Goal: Information Seeking & Learning: Learn about a topic

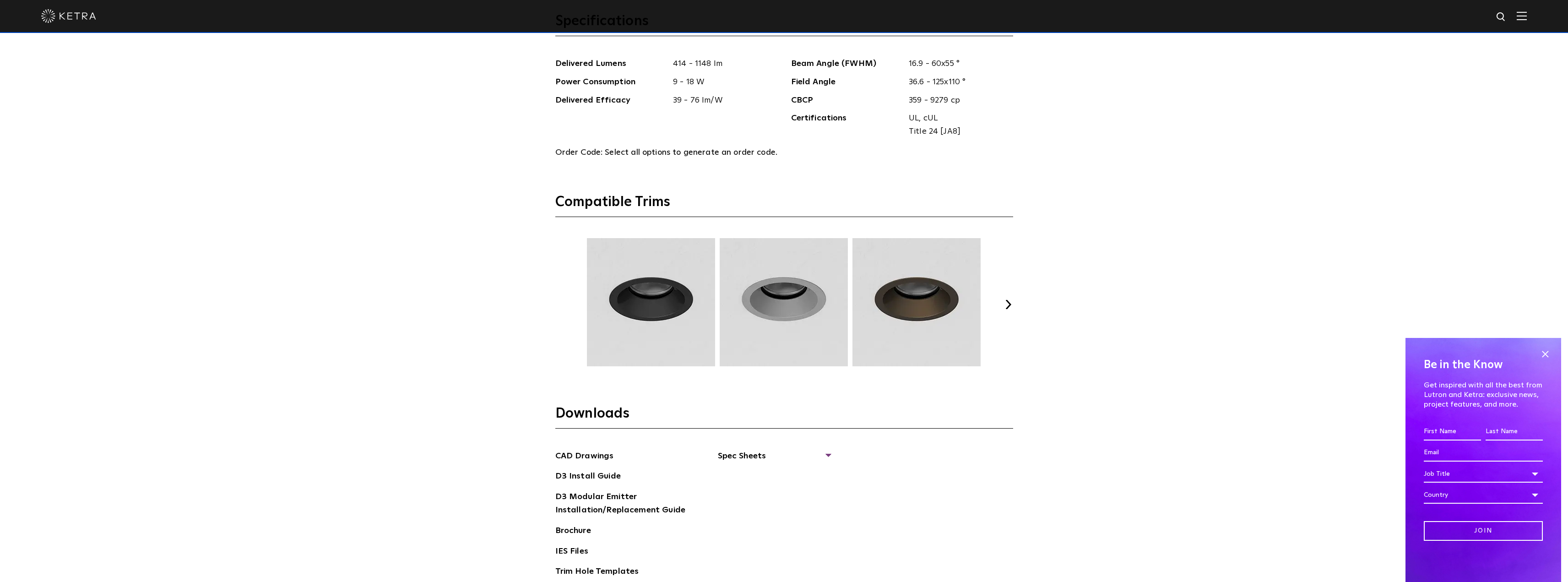
scroll to position [1282, 0]
click at [1005, 302] on button "Next" at bounding box center [1009, 304] width 9 height 9
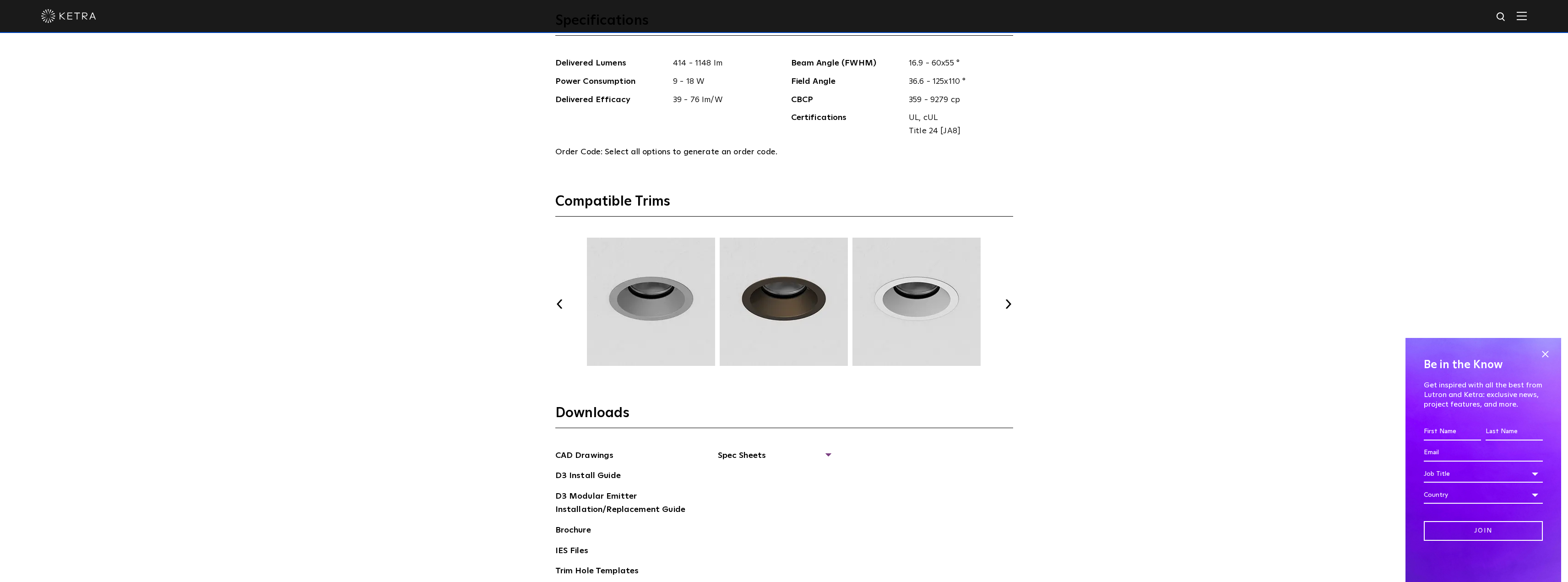
click at [1005, 302] on button "Next" at bounding box center [1009, 304] width 9 height 9
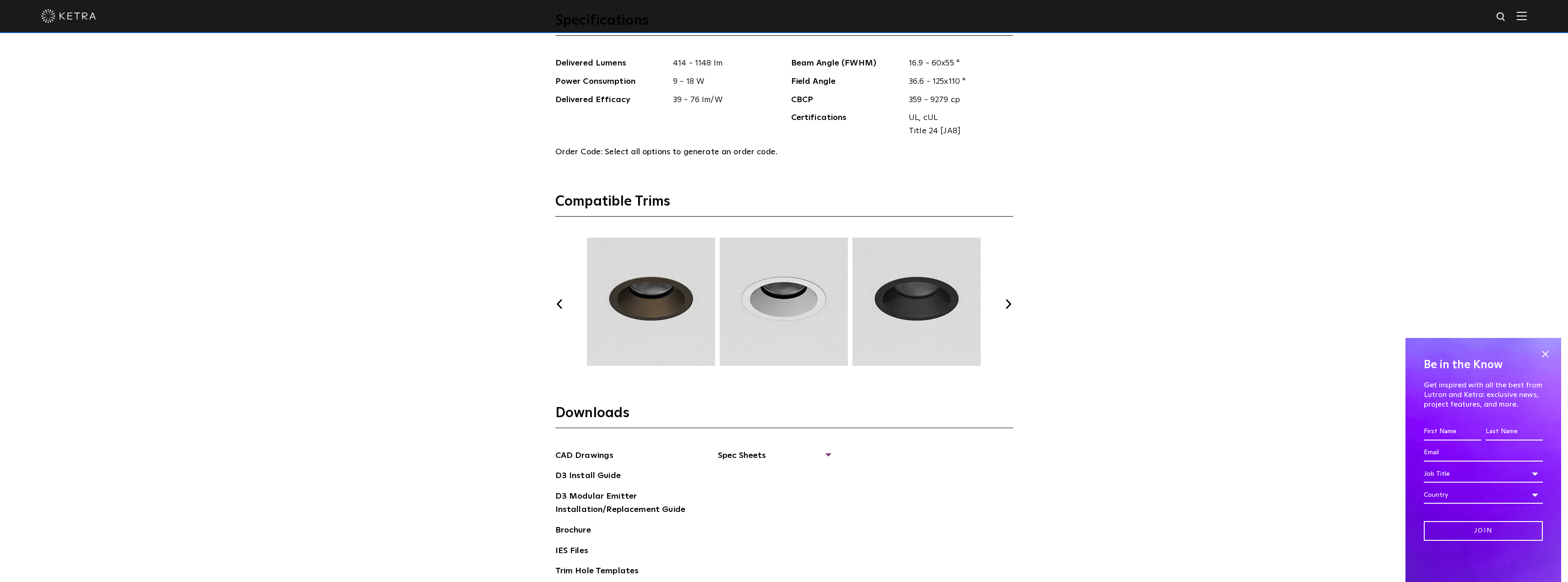
click at [1005, 302] on button "Next" at bounding box center [1009, 304] width 9 height 9
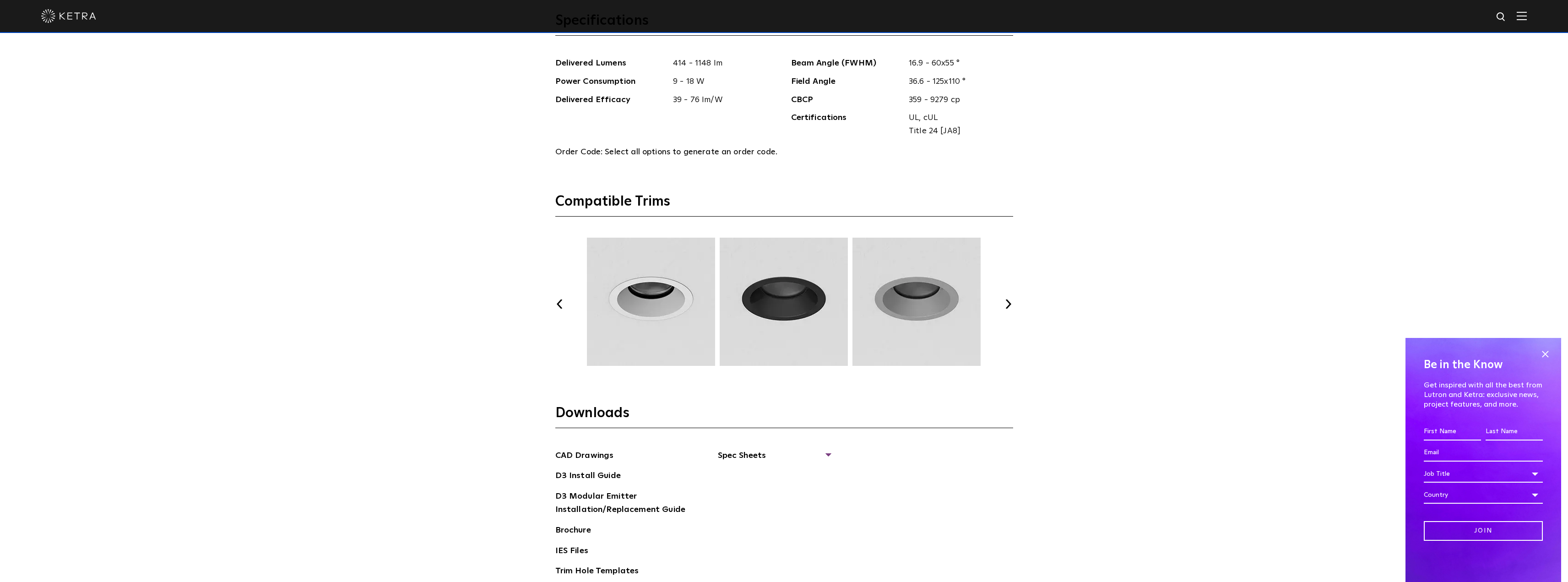
click at [1005, 302] on button "Next" at bounding box center [1009, 304] width 9 height 9
click at [1005, 301] on button "Next" at bounding box center [1009, 304] width 9 height 9
click at [1005, 300] on button "Next" at bounding box center [1009, 304] width 9 height 9
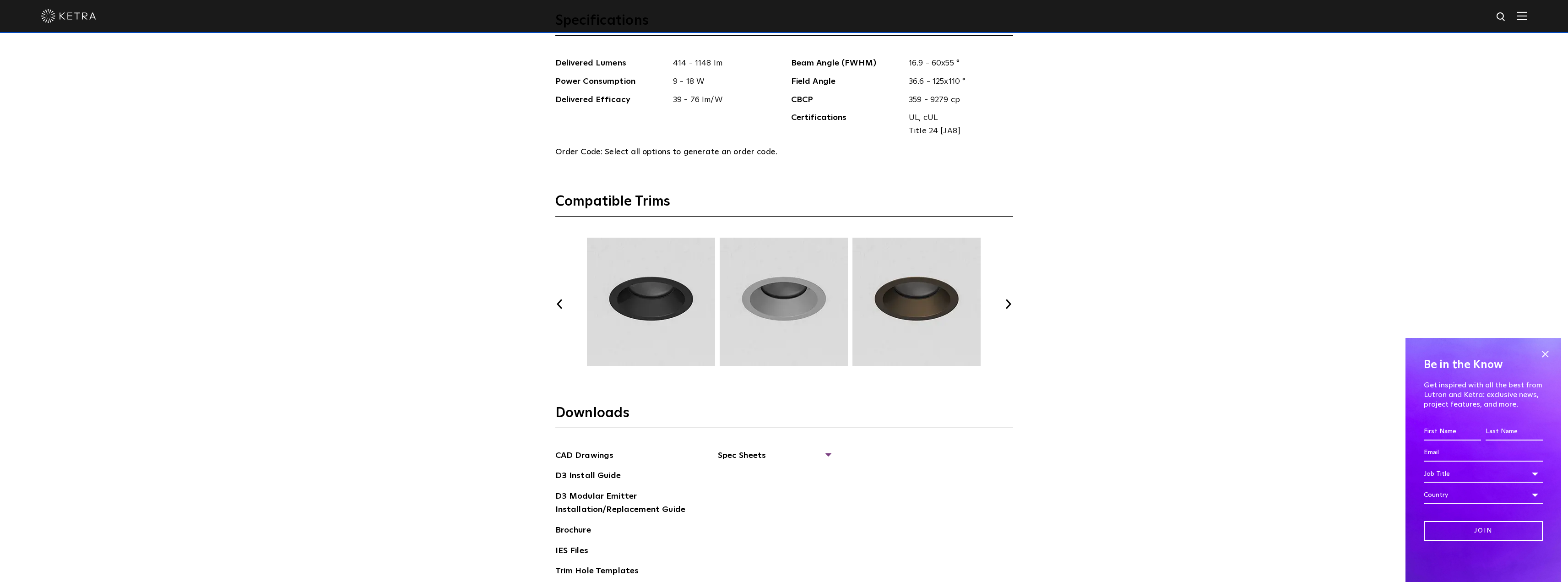
click at [1005, 300] on button "Next" at bounding box center [1009, 304] width 9 height 9
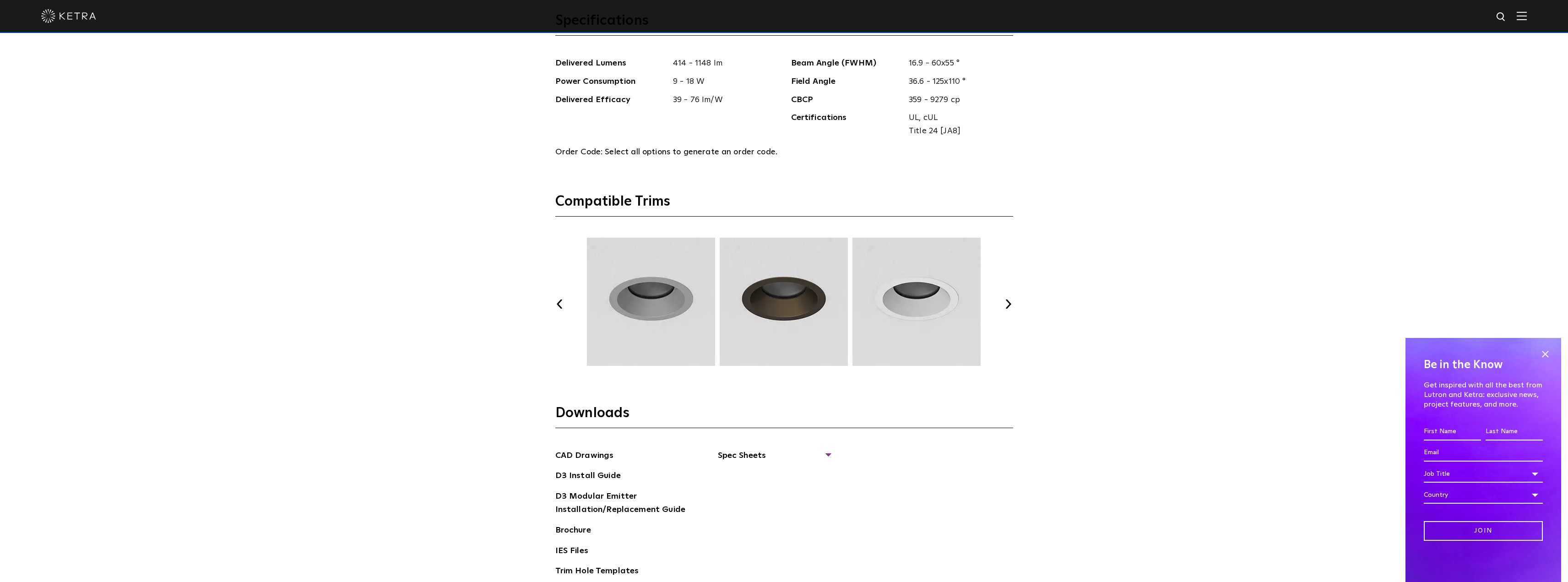
click at [1004, 300] on button "Next" at bounding box center [1009, 304] width 9 height 9
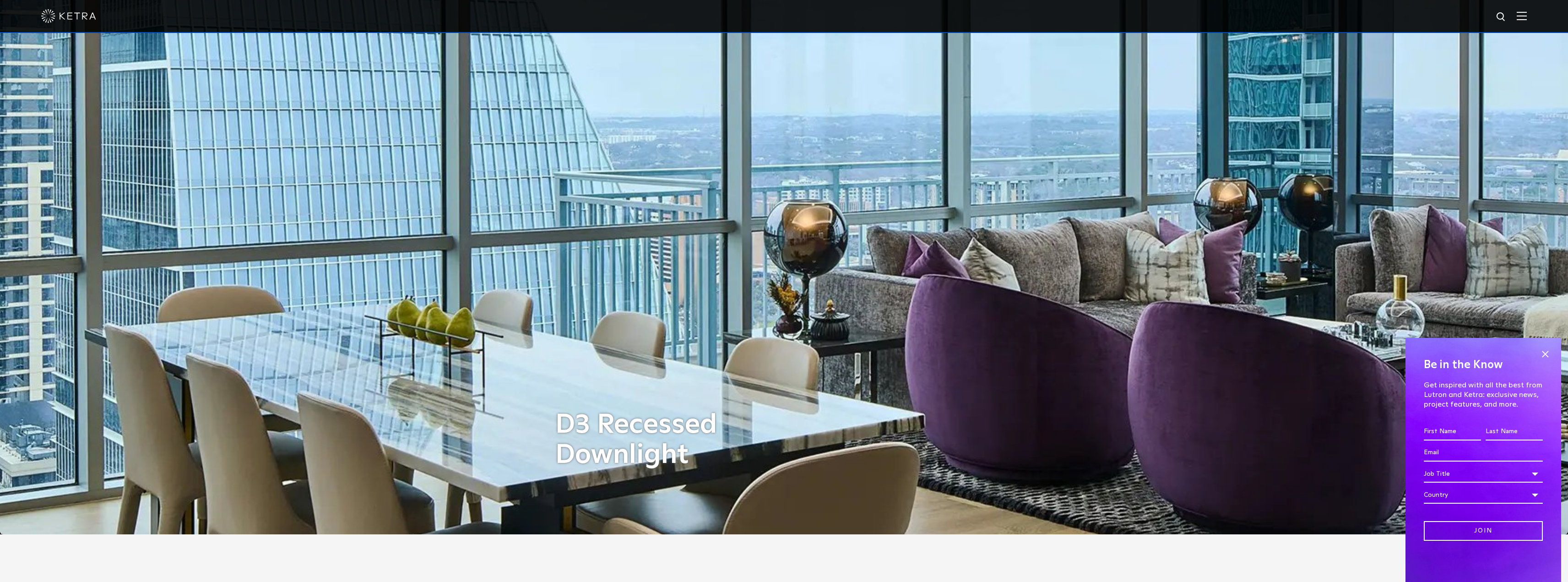
scroll to position [0, 0]
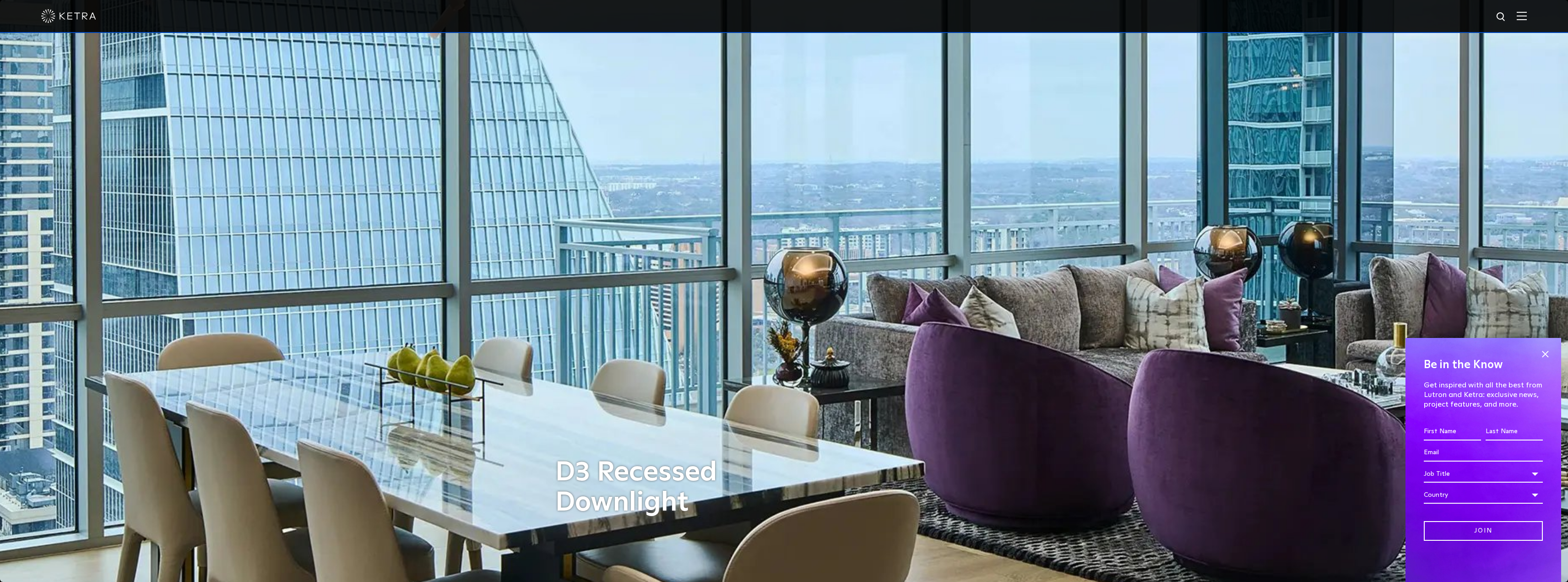
click at [1527, 18] on img at bounding box center [1521, 15] width 10 height 9
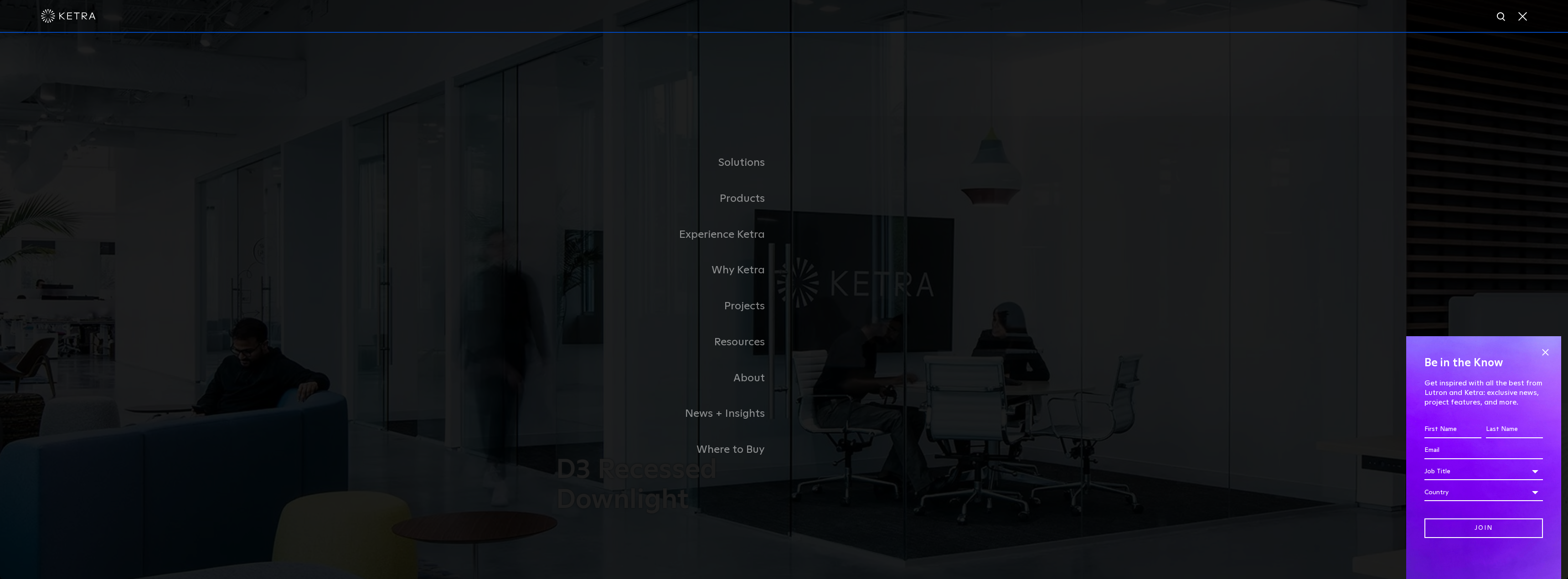
click at [0, 0] on link "Residential Products" at bounding box center [0, 0] width 0 height 0
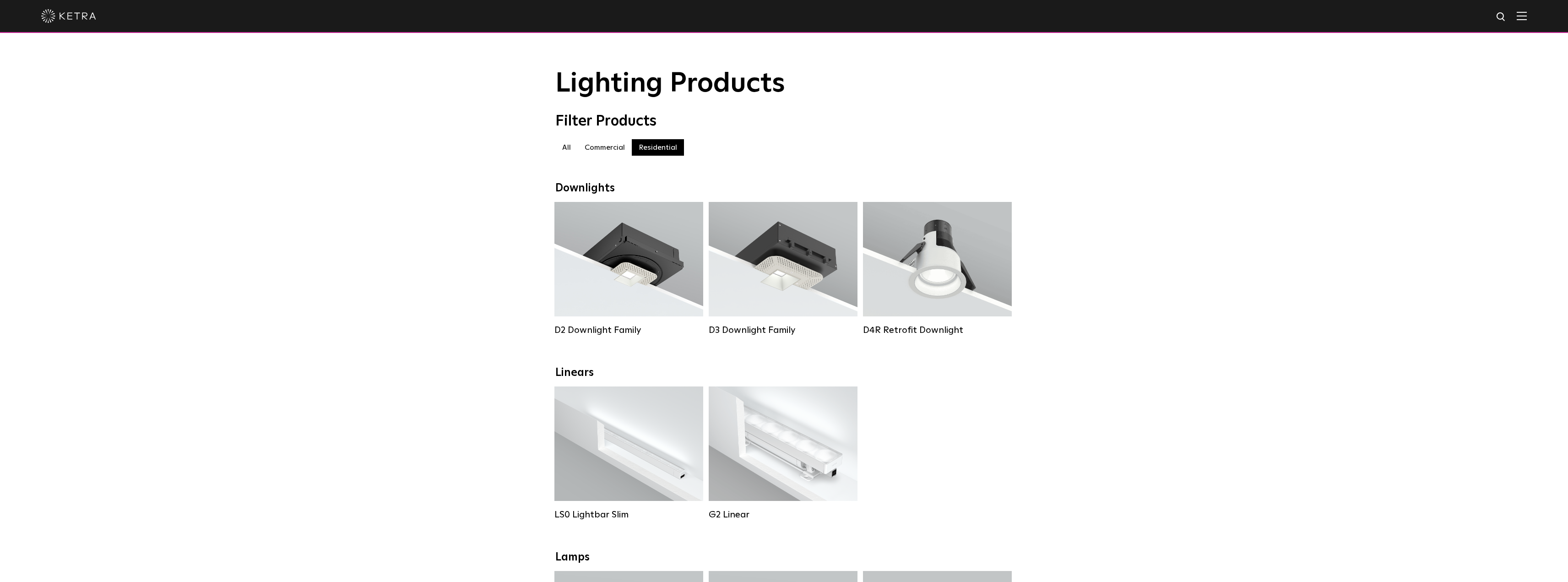
click at [771, 267] on div "Lumen Output: 700 / 900 / 1100 Colors: White / Black / Silver / Bronze / Painta…" at bounding box center [783, 259] width 121 height 81
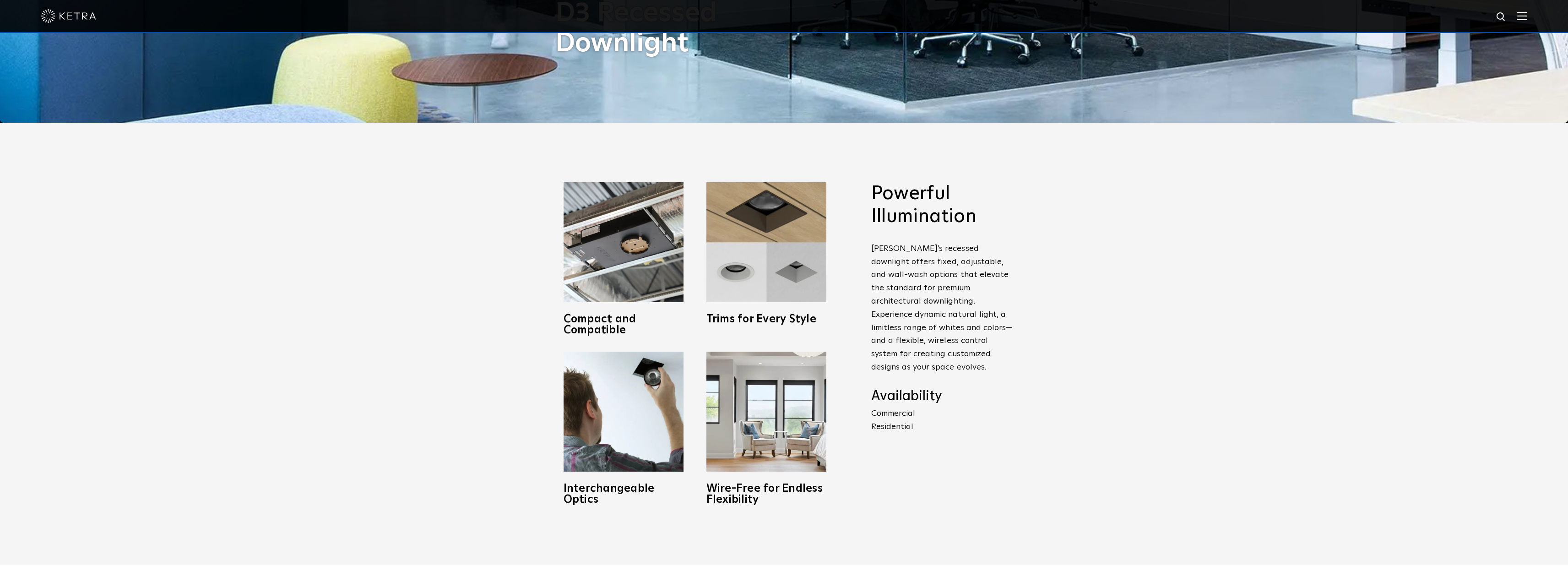
scroll to position [458, 0]
